Goal: Task Accomplishment & Management: Complete application form

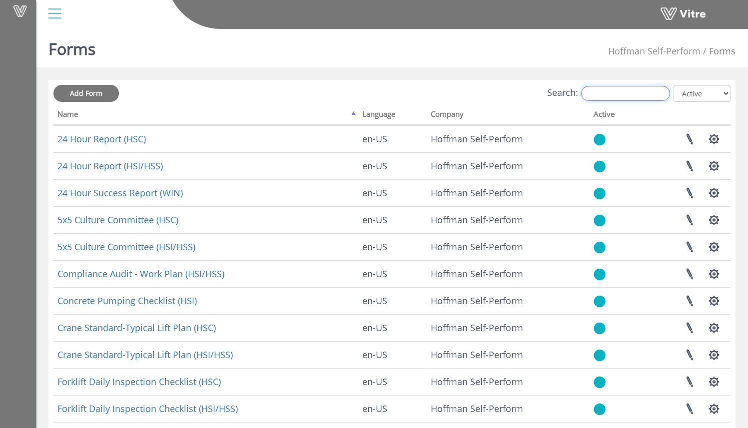
click at [648, 96] on input "Search:" at bounding box center [625, 93] width 89 height 15
click at [674, 50] on span "Hoffman Self-Perform" at bounding box center [654, 51] width 92 height 12
click at [629, 58] on ul "[PERSON_NAME] Self-Perform Forms" at bounding box center [671, 51] width 127 height 33
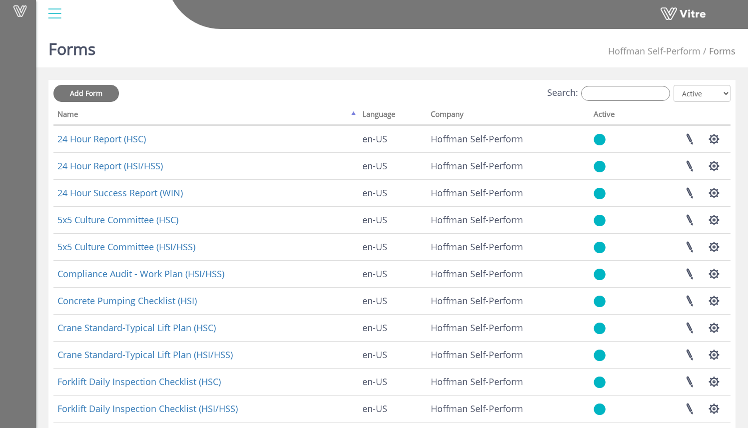
click at [629, 58] on ul "[PERSON_NAME] Self-Perform Forms" at bounding box center [671, 51] width 127 height 33
click at [634, 50] on span "Hoffman Self-Perform" at bounding box center [654, 51] width 92 height 12
click at [53, 6] on div at bounding box center [54, 13] width 22 height 27
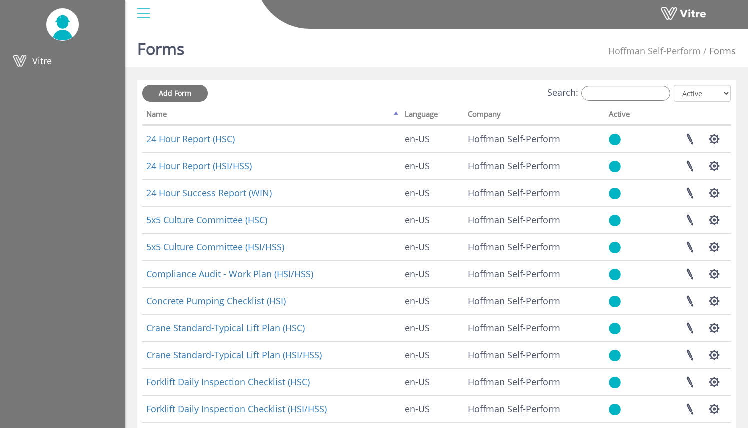
click at [131, 14] on div "Vitre" at bounding box center [436, 14] width 623 height 29
click at [139, 11] on div at bounding box center [143, 13] width 22 height 27
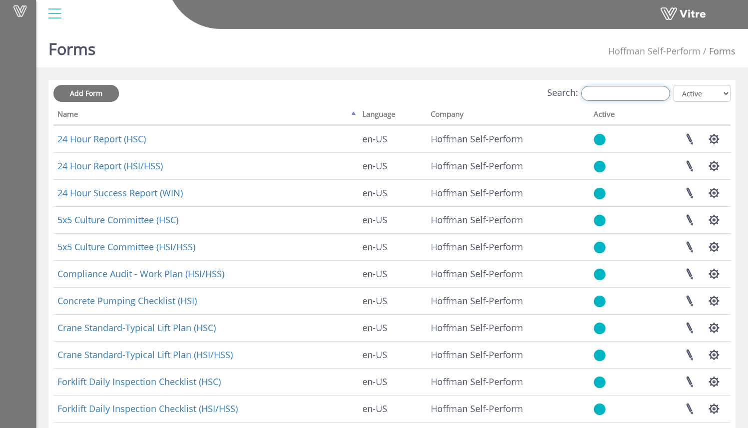
click at [602, 92] on input "Search:" at bounding box center [625, 93] width 89 height 15
drag, startPoint x: 238, startPoint y: 53, endPoint x: 211, endPoint y: 4, distance: 55.6
click at [226, 35] on div "Vitre Forms [PERSON_NAME] Self-Perform Forms Add Form Search: All Active Not Ac…" at bounding box center [374, 294] width 748 height 538
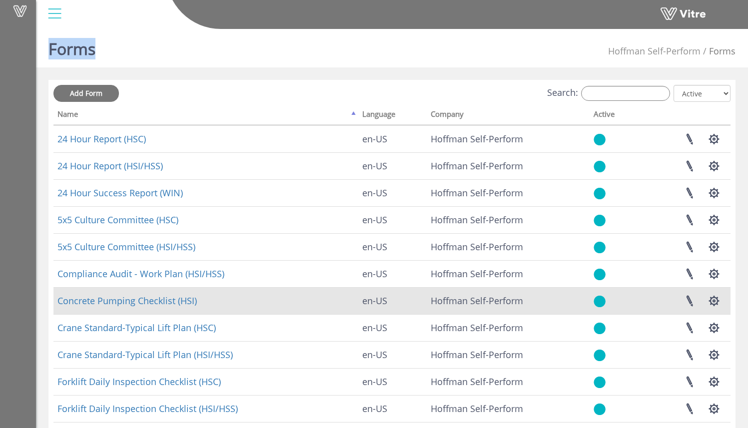
scroll to position [147, 0]
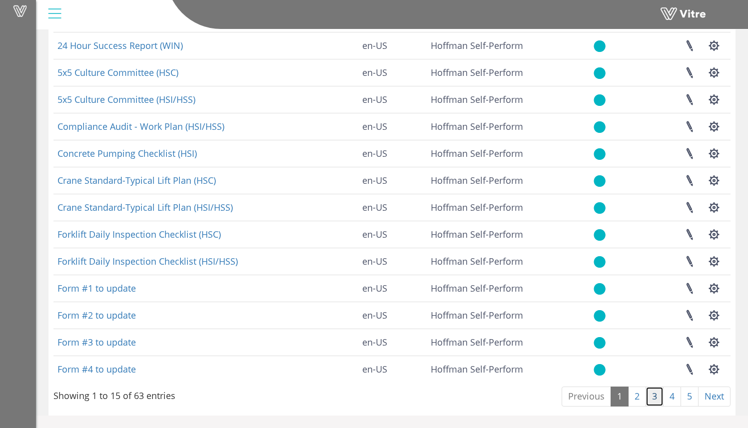
click at [654, 400] on link "3" at bounding box center [654, 397] width 18 height 20
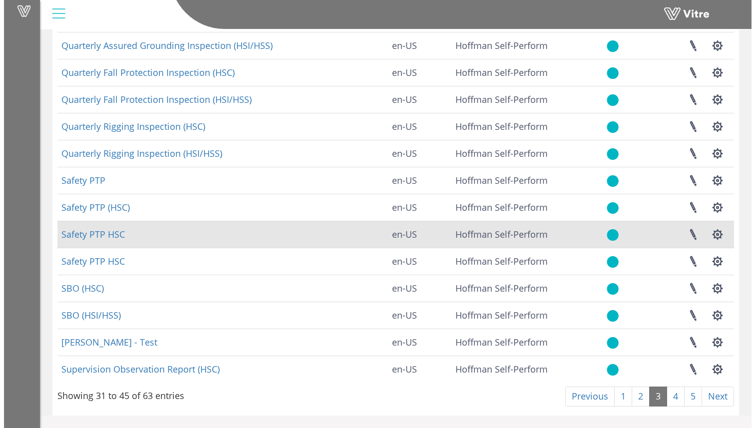
scroll to position [0, 0]
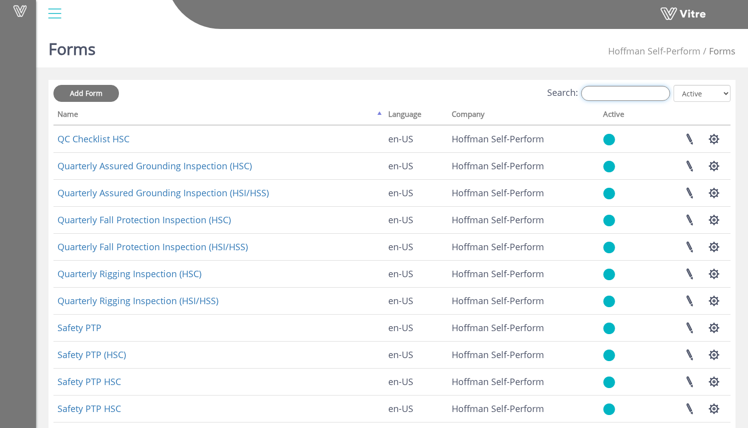
click at [635, 94] on input "Search:" at bounding box center [625, 93] width 89 height 15
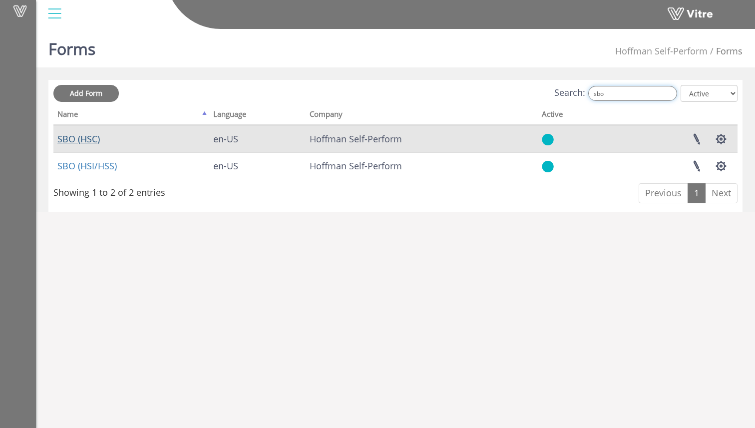
type input "sbo"
click at [92, 141] on link "SBO (HSC)" at bounding box center [78, 139] width 42 height 12
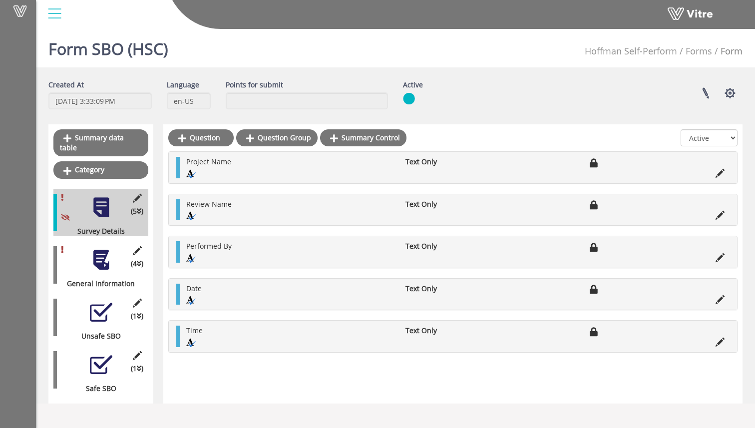
click at [107, 259] on div at bounding box center [101, 260] width 22 height 22
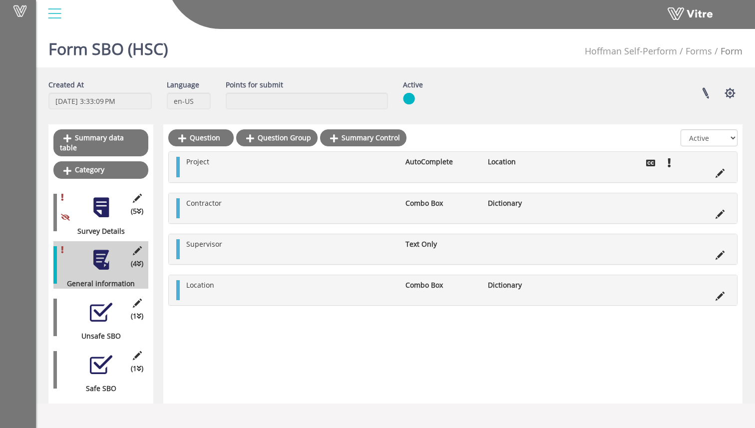
click at [105, 305] on div at bounding box center [101, 312] width 22 height 22
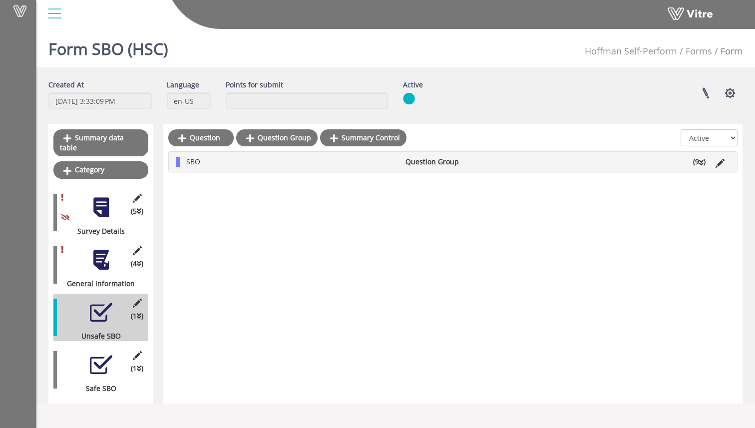
click at [92, 355] on div at bounding box center [101, 365] width 22 height 22
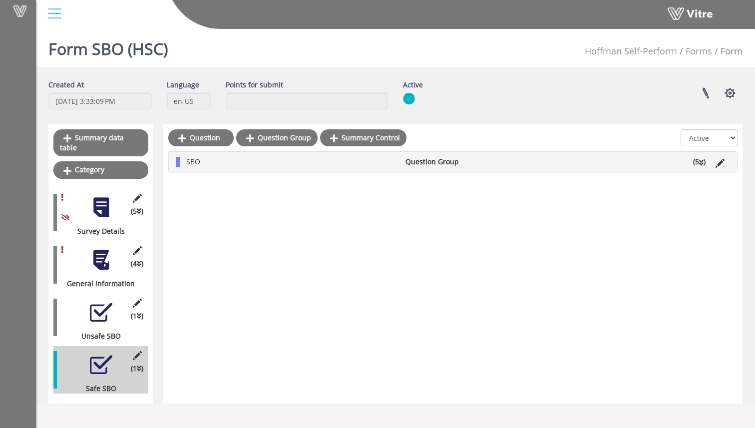
click at [102, 241] on div "(4 ) General information" at bounding box center [100, 264] width 95 height 47
click at [100, 249] on div at bounding box center [101, 260] width 22 height 22
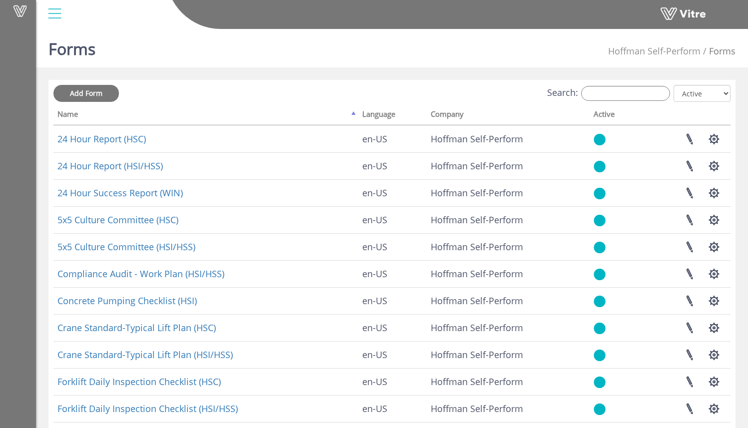
click at [615, 82] on div "Add Form Search: All Active Not Active Processing... Name Language Company Acti…" at bounding box center [391, 321] width 687 height 483
click at [615, 88] on input "Search:" at bounding box center [625, 93] width 89 height 15
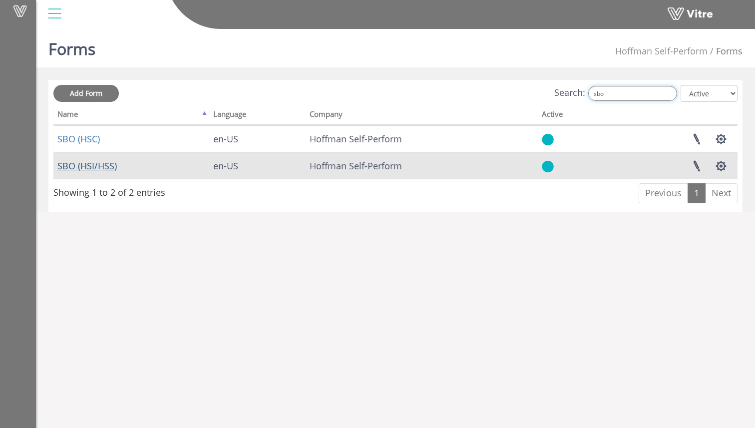
type input "sbo"
click at [89, 164] on link "SBO (HSI/HSS)" at bounding box center [86, 166] width 59 height 12
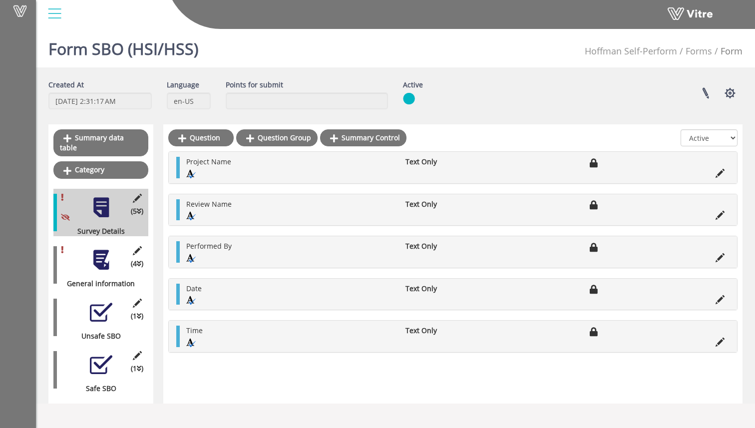
click at [99, 250] on div at bounding box center [101, 260] width 22 height 22
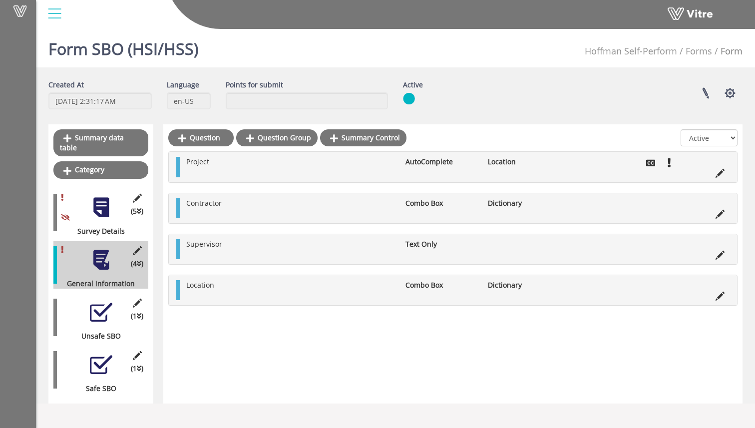
click at [89, 308] on div "(1 ) Unsafe SBO" at bounding box center [100, 317] width 95 height 47
click at [96, 312] on div at bounding box center [101, 312] width 22 height 22
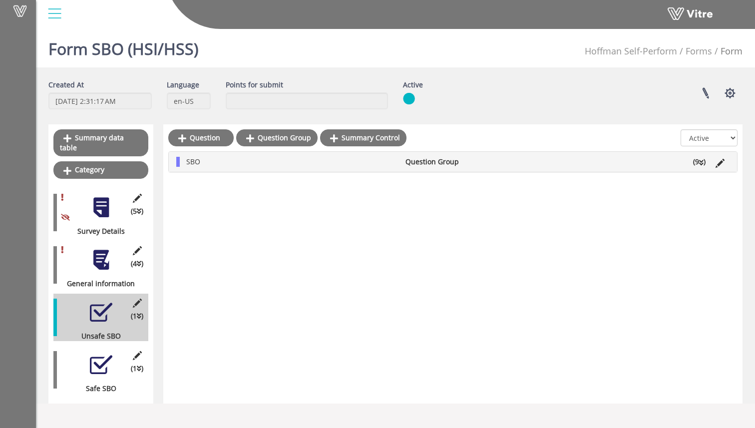
click at [95, 359] on div at bounding box center [101, 365] width 22 height 22
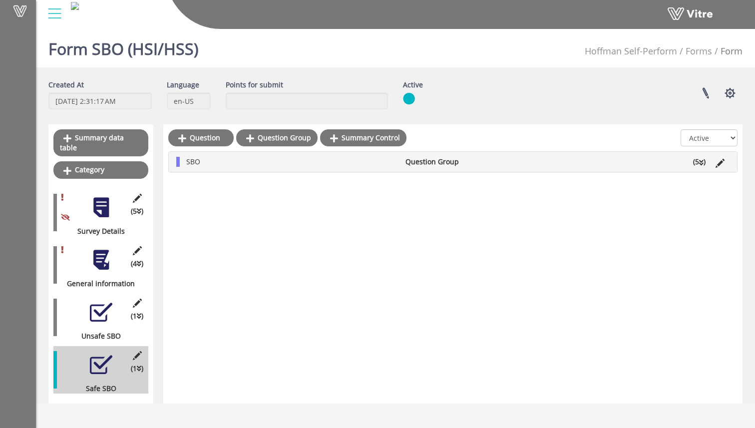
click at [95, 310] on div at bounding box center [101, 312] width 22 height 22
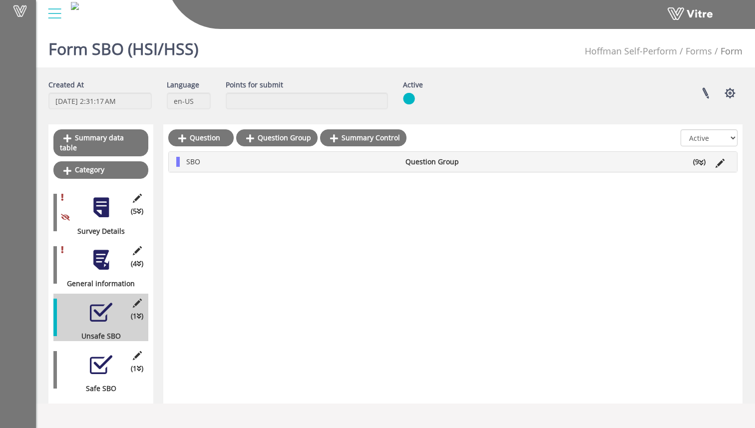
click at [96, 354] on div at bounding box center [101, 365] width 22 height 22
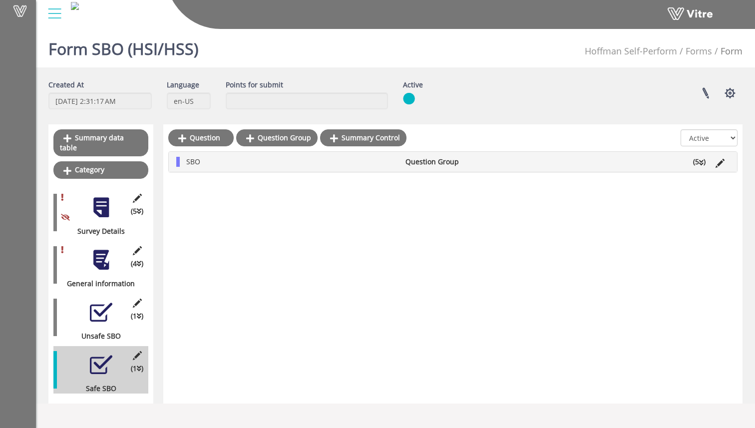
click at [114, 320] on div "(1 ) Unsafe SBO" at bounding box center [100, 317] width 95 height 47
click at [103, 303] on div at bounding box center [101, 312] width 22 height 22
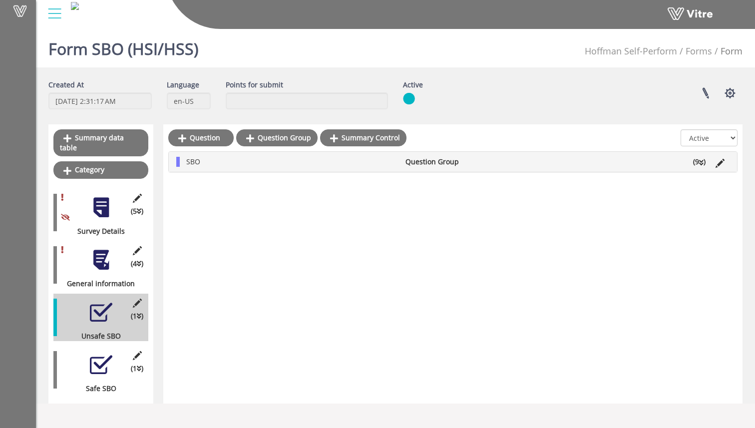
click at [102, 249] on div at bounding box center [101, 260] width 22 height 22
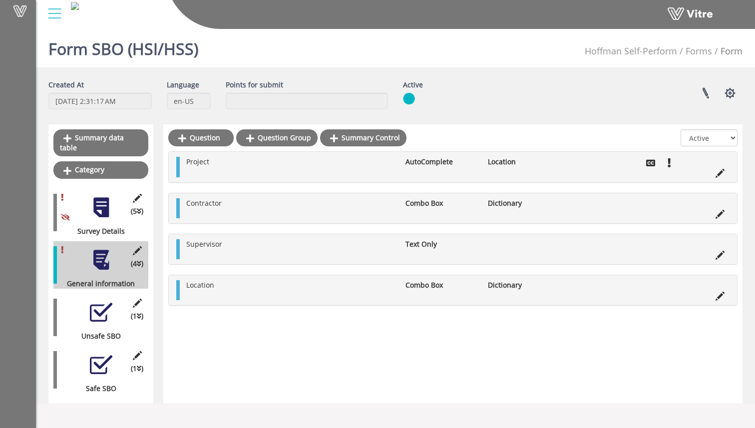
click at [97, 313] on div at bounding box center [101, 312] width 22 height 22
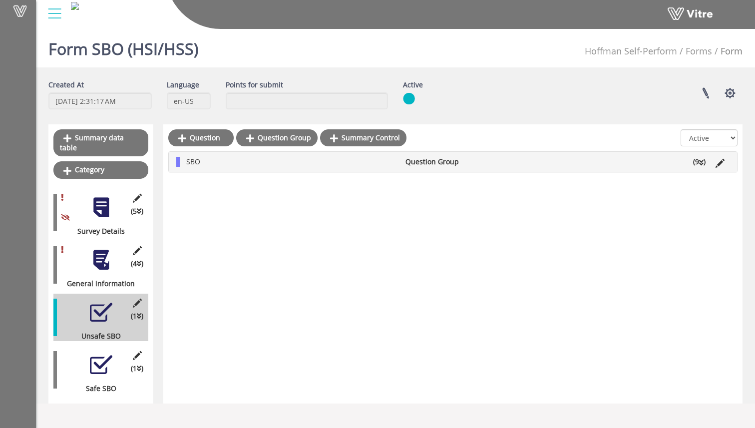
click at [98, 258] on div at bounding box center [101, 260] width 22 height 22
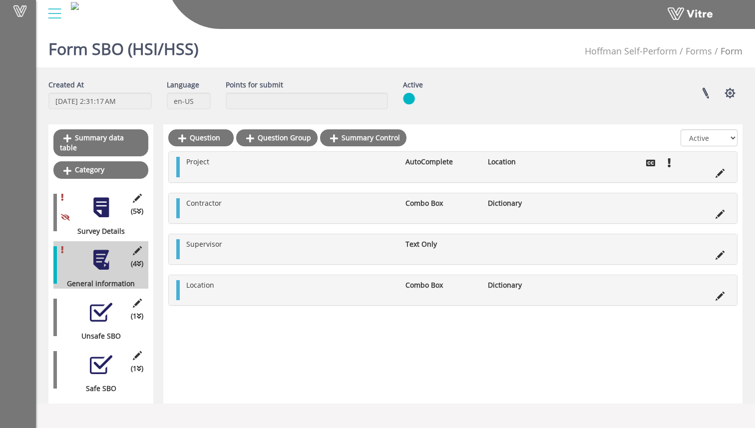
click at [99, 355] on div at bounding box center [101, 365] width 22 height 22
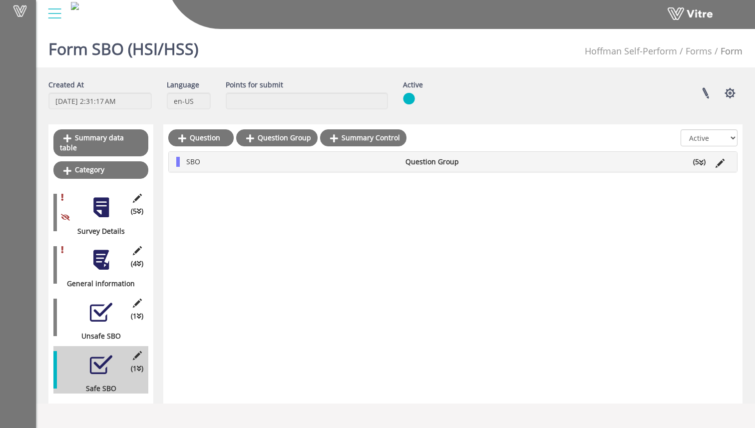
click at [107, 311] on div at bounding box center [101, 312] width 22 height 22
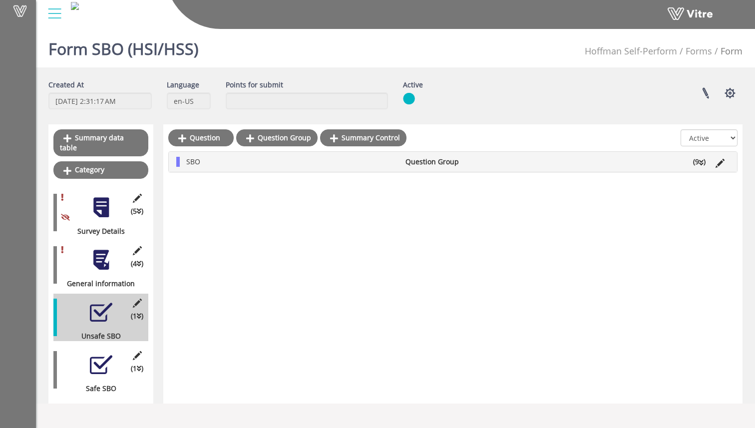
click at [105, 262] on div "(4 ) General information" at bounding box center [100, 264] width 95 height 47
click at [103, 254] on div at bounding box center [101, 260] width 22 height 22
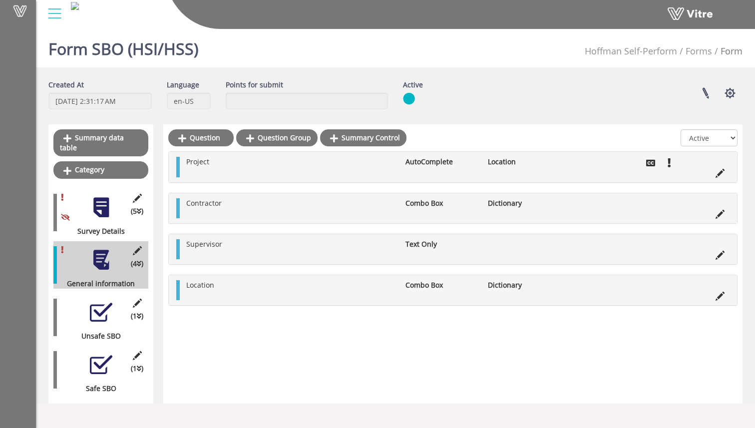
click at [112, 198] on div "(5 ) Survey Details" at bounding box center [100, 212] width 95 height 47
